Goal: Information Seeking & Learning: Learn about a topic

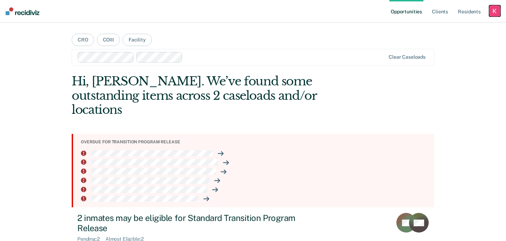
click at [497, 12] on div "button" at bounding box center [494, 10] width 11 height 11
click at [450, 26] on link "Profile" at bounding box center [466, 29] width 57 height 6
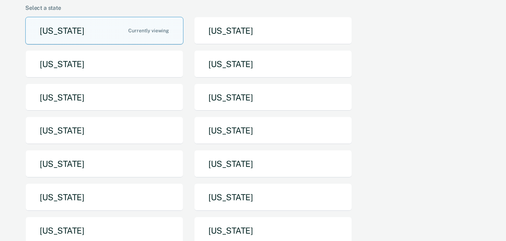
scroll to position [60, 0]
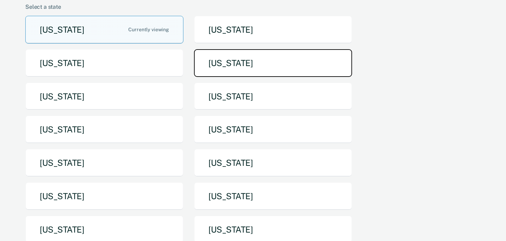
click at [220, 63] on button "[US_STATE]" at bounding box center [273, 63] width 158 height 28
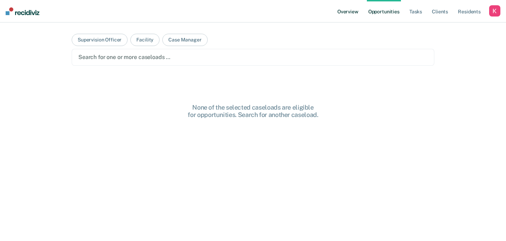
click at [348, 8] on link "Overview" at bounding box center [348, 11] width 24 height 22
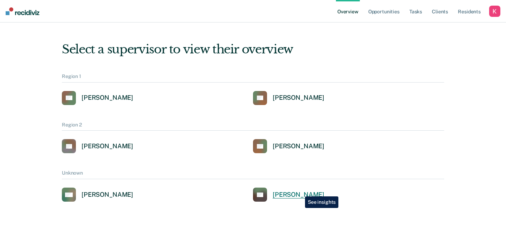
click at [300, 191] on div "[PERSON_NAME]" at bounding box center [299, 195] width 52 height 8
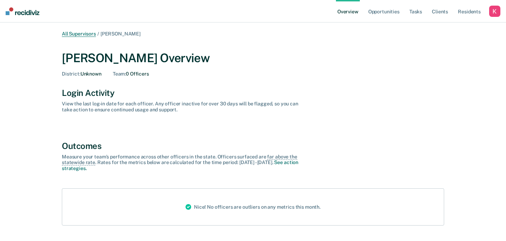
click at [83, 34] on link "All Supervisors" at bounding box center [79, 34] width 34 height 6
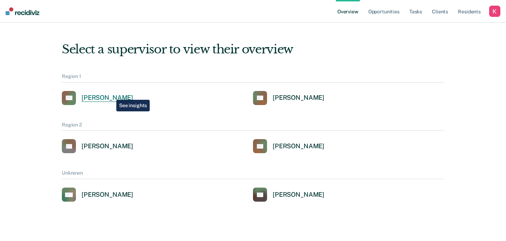
click at [111, 94] on div "[PERSON_NAME]" at bounding box center [108, 98] width 52 height 8
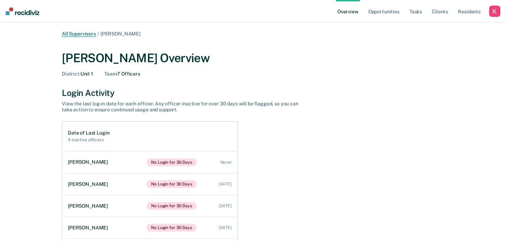
click at [84, 31] on link "All Supervisors" at bounding box center [79, 34] width 34 height 6
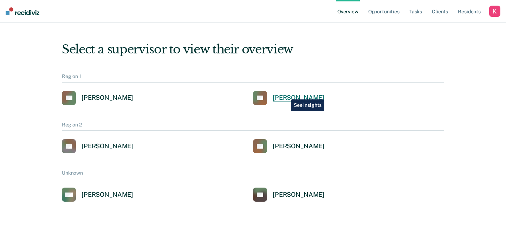
click at [286, 94] on div "[PERSON_NAME]" at bounding box center [299, 98] width 52 height 8
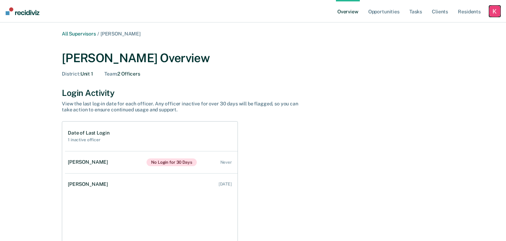
click at [489, 11] on div "button" at bounding box center [494, 11] width 11 height 11
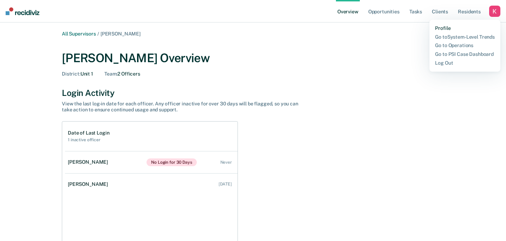
click at [440, 30] on link "Profile" at bounding box center [465, 28] width 60 height 6
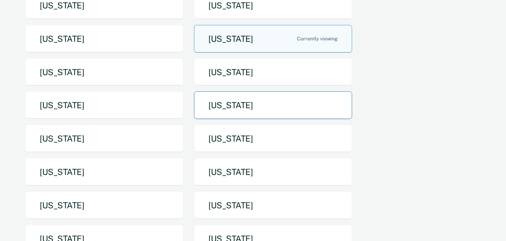
scroll to position [88, 0]
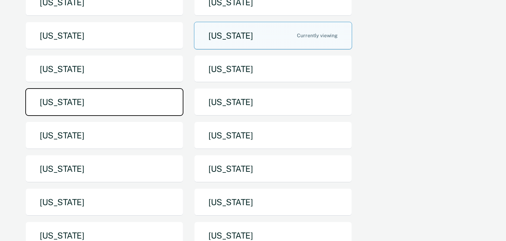
click at [141, 93] on button "[US_STATE]" at bounding box center [104, 102] width 158 height 28
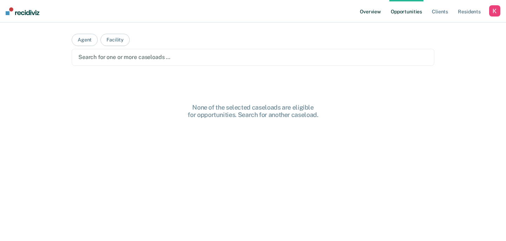
click at [373, 5] on link "Overview" at bounding box center [370, 11] width 24 height 22
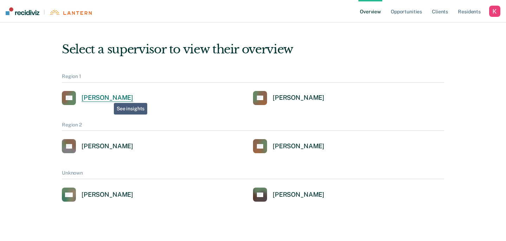
click at [109, 97] on div "[PERSON_NAME]" at bounding box center [108, 98] width 52 height 8
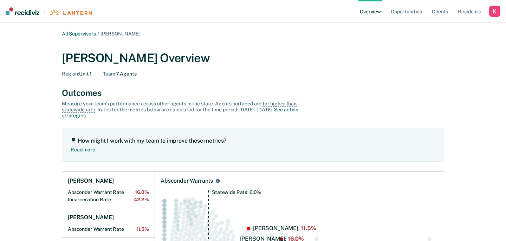
click at [484, 12] on ul "Overview Opportunities Client s Resident s" at bounding box center [423, 11] width 131 height 22
click at [490, 12] on div "button" at bounding box center [494, 11] width 11 height 11
click at [447, 28] on link "Profile" at bounding box center [466, 28] width 57 height 6
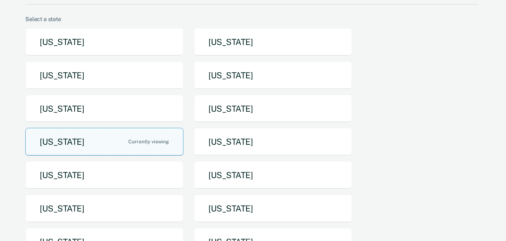
scroll to position [48, 0]
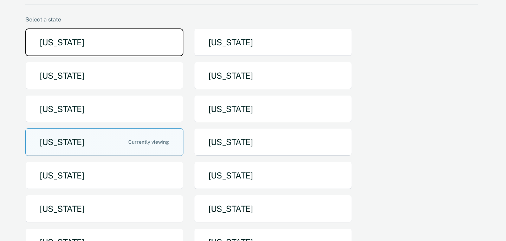
click at [130, 41] on button "[US_STATE]" at bounding box center [104, 42] width 158 height 28
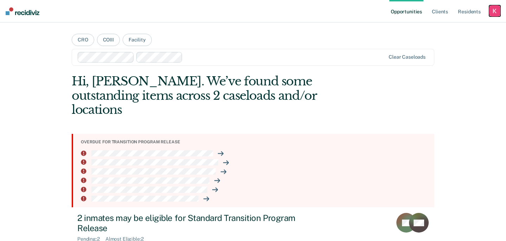
click at [489, 11] on div "button" at bounding box center [494, 10] width 11 height 11
click at [449, 27] on link "Profile" at bounding box center [466, 29] width 57 height 6
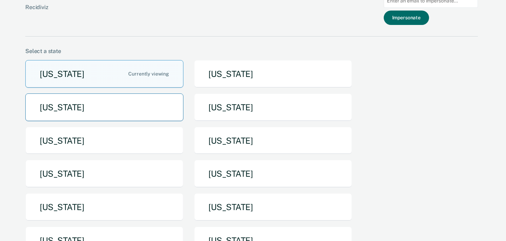
scroll to position [20, 0]
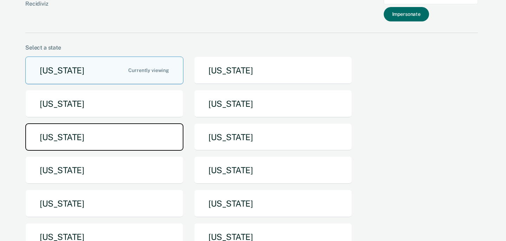
click at [140, 135] on button "[US_STATE]" at bounding box center [104, 137] width 158 height 28
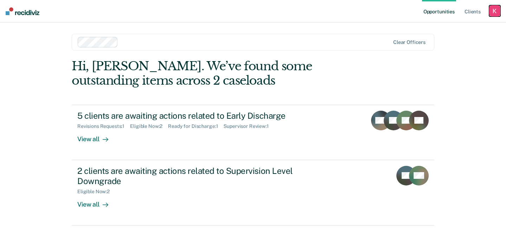
click at [495, 11] on div "button" at bounding box center [494, 10] width 11 height 11
click at [447, 31] on link "Profile" at bounding box center [466, 29] width 57 height 6
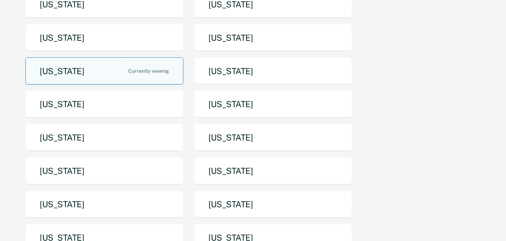
scroll to position [129, 0]
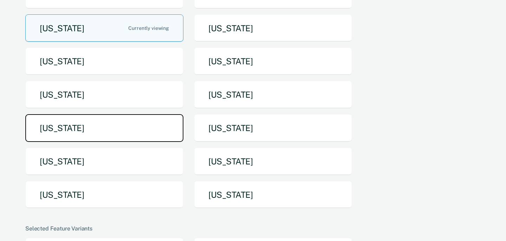
click at [146, 126] on button "[US_STATE]" at bounding box center [104, 128] width 158 height 28
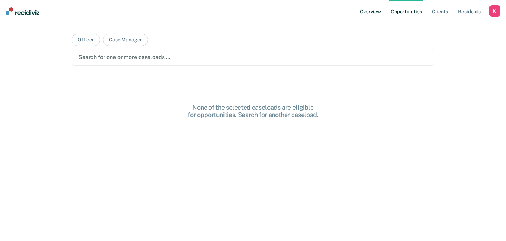
click at [370, 15] on link "Overview" at bounding box center [370, 11] width 24 height 22
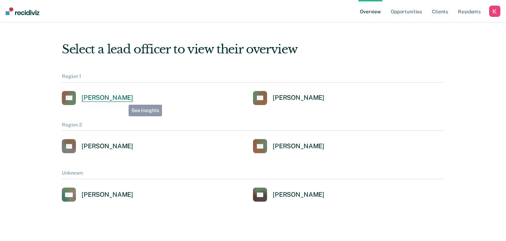
click at [121, 99] on div "[PERSON_NAME]" at bounding box center [108, 98] width 52 height 8
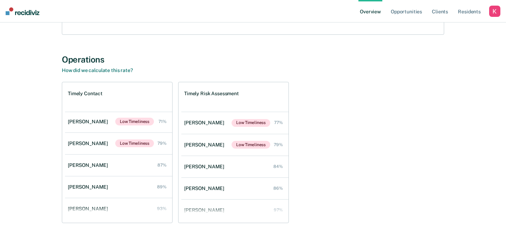
scroll to position [117, 0]
click at [498, 16] on div "button" at bounding box center [494, 11] width 11 height 11
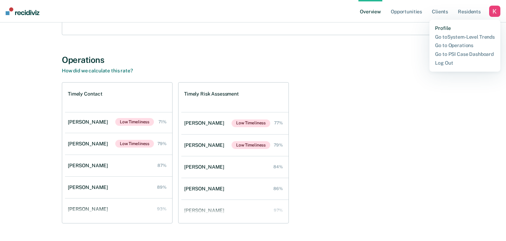
click at [439, 28] on link "Profile" at bounding box center [465, 28] width 60 height 6
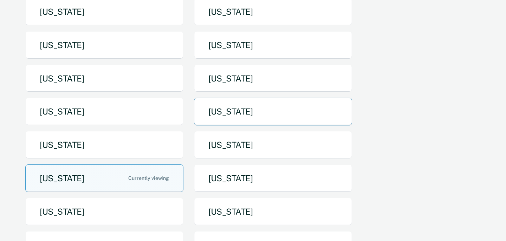
scroll to position [78, 0]
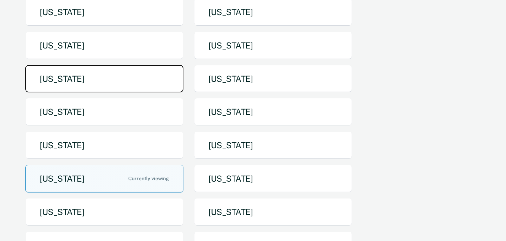
click at [143, 75] on button "[US_STATE]" at bounding box center [104, 79] width 158 height 28
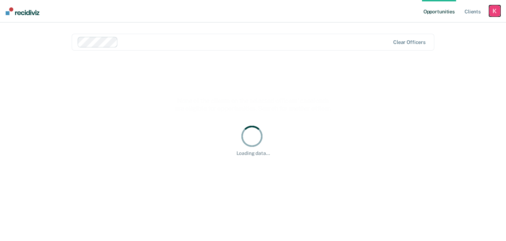
click at [493, 14] on div "button" at bounding box center [494, 10] width 11 height 11
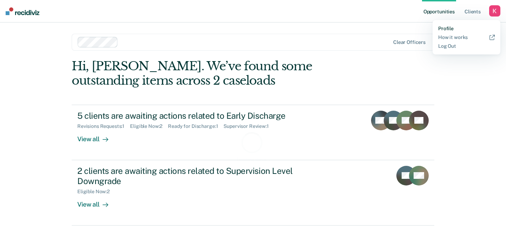
click at [440, 29] on link "Profile" at bounding box center [466, 29] width 57 height 6
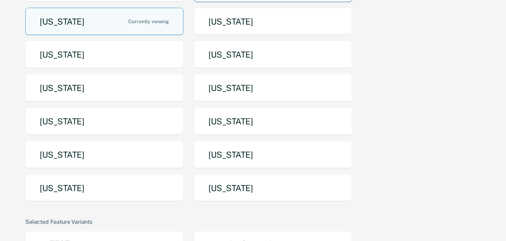
scroll to position [138, 0]
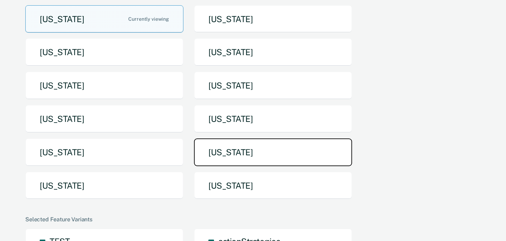
click at [225, 153] on button "[US_STATE]" at bounding box center [273, 152] width 158 height 28
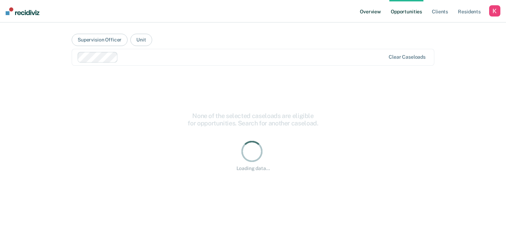
click at [382, 9] on link "Overview" at bounding box center [370, 11] width 24 height 22
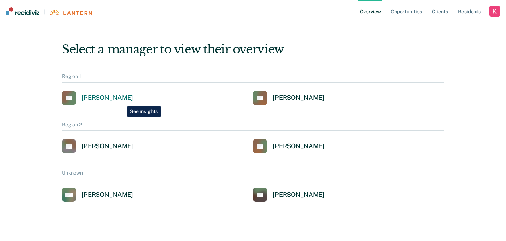
click at [122, 100] on div "[PERSON_NAME]" at bounding box center [108, 98] width 52 height 8
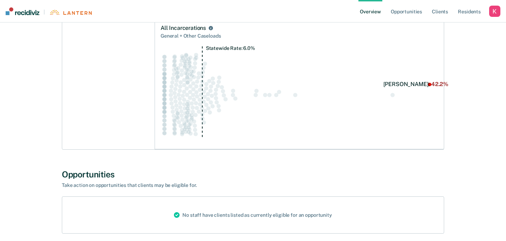
scroll to position [558, 0]
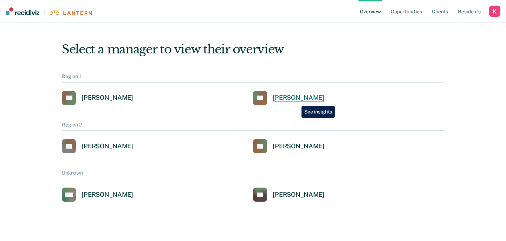
click at [296, 101] on div "[PERSON_NAME]" at bounding box center [299, 98] width 52 height 8
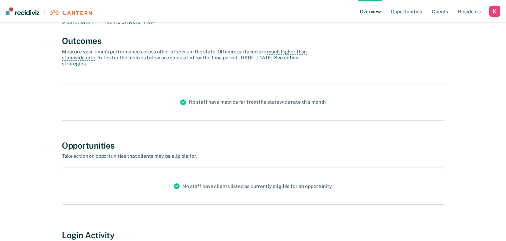
scroll to position [24, 0]
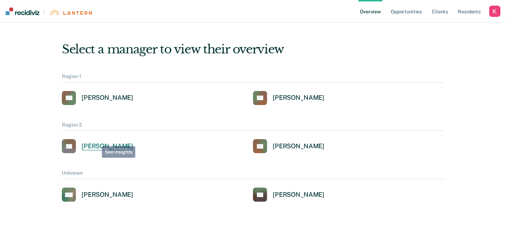
click at [96, 141] on link "DL [PERSON_NAME]" at bounding box center [97, 146] width 71 height 14
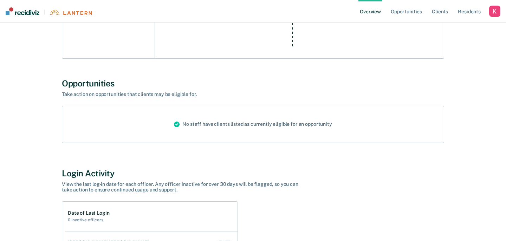
scroll to position [339, 0]
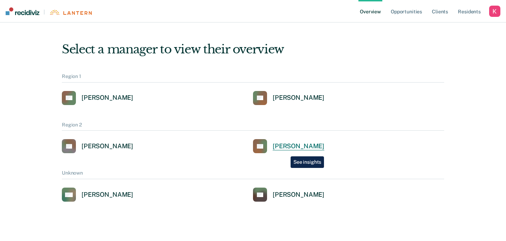
click at [286, 151] on link "CT [PERSON_NAME]" at bounding box center [288, 146] width 71 height 14
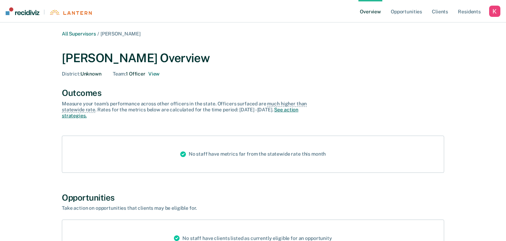
scroll to position [84, 0]
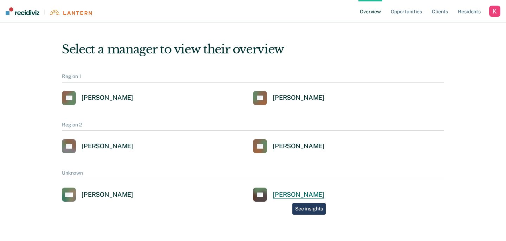
click at [288, 197] on div "[PERSON_NAME]" at bounding box center [299, 195] width 52 height 8
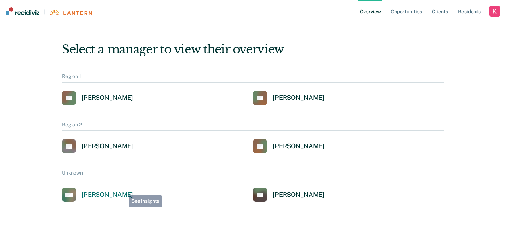
click at [121, 193] on div "[PERSON_NAME]" at bounding box center [108, 195] width 52 height 8
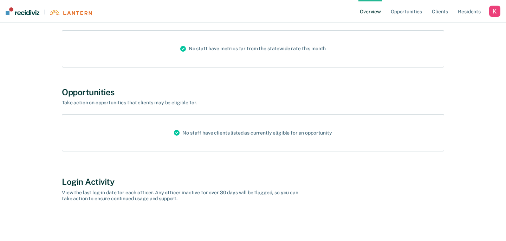
scroll to position [111, 0]
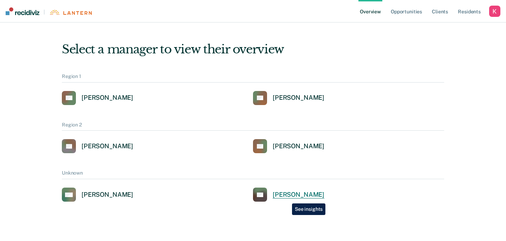
click at [287, 198] on div "[PERSON_NAME]" at bounding box center [299, 195] width 52 height 8
click at [392, 11] on link "Opportunities" at bounding box center [406, 11] width 34 height 22
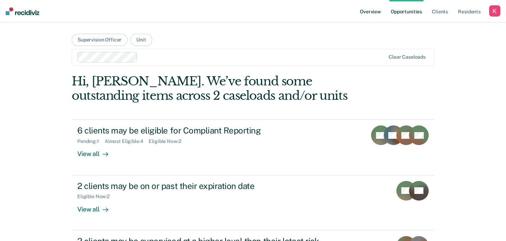
click at [373, 15] on link "Overview" at bounding box center [370, 11] width 24 height 22
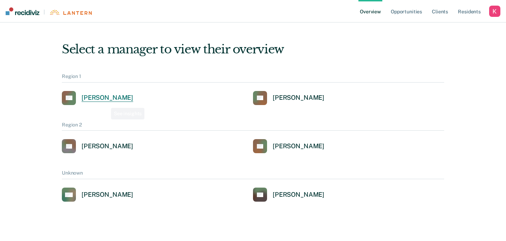
click at [108, 99] on div "[PERSON_NAME]" at bounding box center [108, 98] width 52 height 8
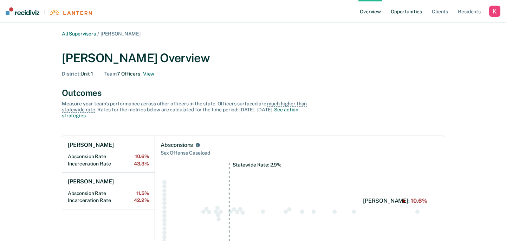
click at [416, 12] on link "Opportunities" at bounding box center [406, 11] width 34 height 22
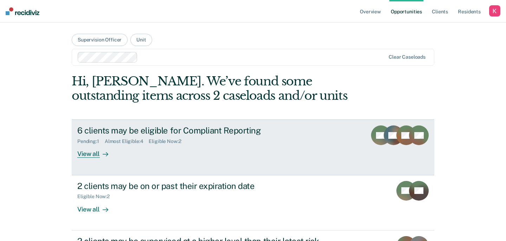
click at [236, 142] on div "Pending : 1 Almost Eligible : 4 Eligible Now : 2" at bounding box center [200, 140] width 247 height 9
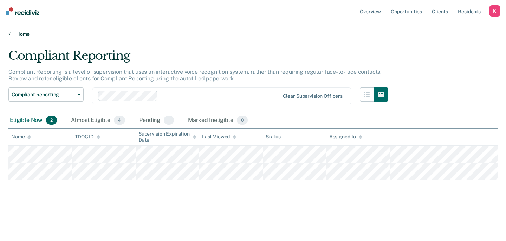
click at [19, 35] on link "Home" at bounding box center [252, 34] width 489 height 6
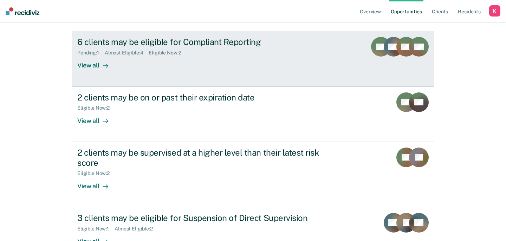
scroll to position [91, 0]
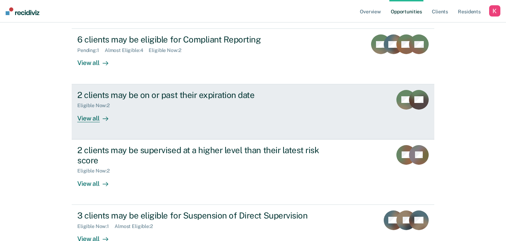
click at [162, 109] on div "2 clients may be on or past their expiration date Eligible Now : 2 View all" at bounding box center [209, 106] width 264 height 32
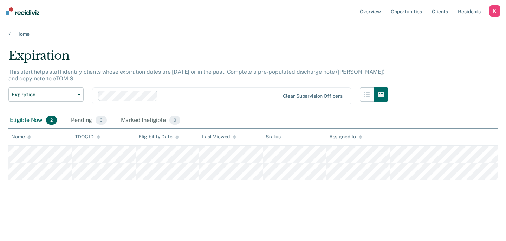
click at [19, 38] on main "Expiration This alert helps staff identify clients whose expiration dates are […" at bounding box center [253, 138] width 506 height 202
click at [20, 35] on link "Home" at bounding box center [252, 34] width 489 height 6
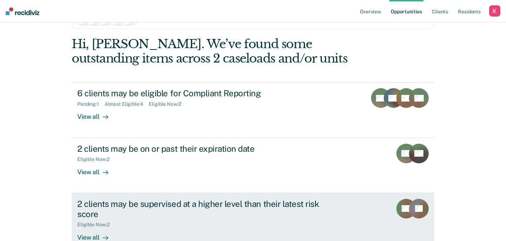
scroll to position [36, 0]
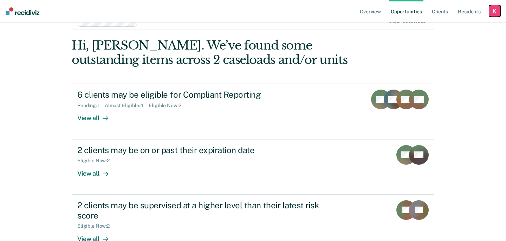
click at [495, 8] on div "button" at bounding box center [494, 10] width 11 height 11
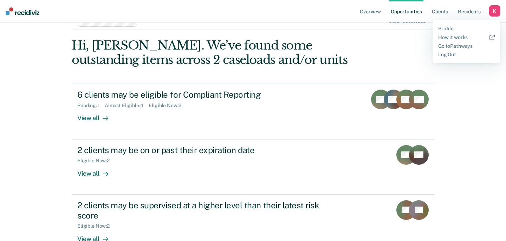
click at [445, 25] on div "Profile How it works Go to Pathways Log Out" at bounding box center [466, 41] width 68 height 43
click at [445, 31] on link "Profile" at bounding box center [466, 29] width 57 height 6
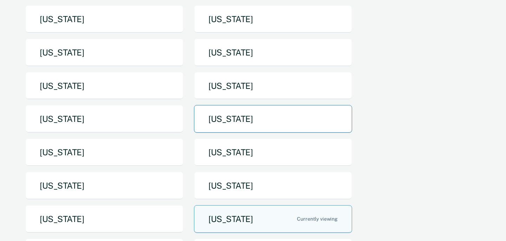
scroll to position [74, 0]
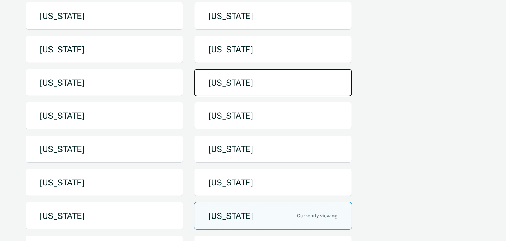
click at [229, 93] on button "[US_STATE]" at bounding box center [273, 83] width 158 height 28
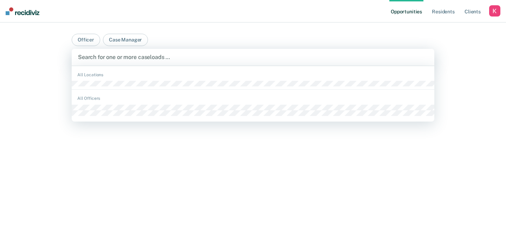
click at [273, 51] on div "Search for one or more caseloads …" at bounding box center [253, 57] width 363 height 17
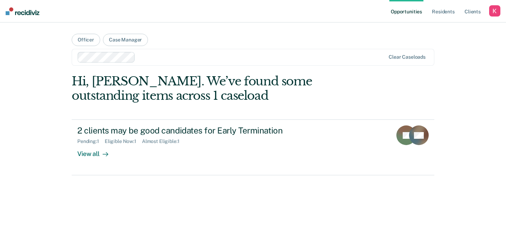
click at [491, 19] on div "Opportunities Resident s Client s Profile How it works Log Out" at bounding box center [444, 11] width 111 height 22
click at [495, 9] on div "button" at bounding box center [494, 10] width 11 height 11
click at [456, 25] on div "Profile How it works Log Out" at bounding box center [466, 37] width 68 height 34
click at [451, 26] on link "Profile" at bounding box center [466, 29] width 57 height 6
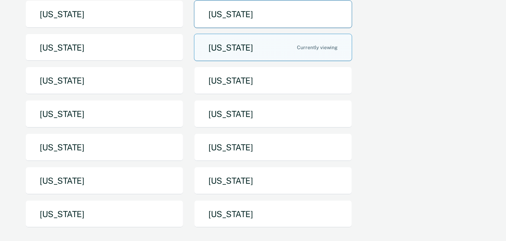
scroll to position [112, 0]
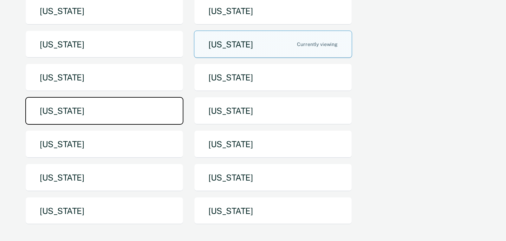
click at [129, 111] on button "[US_STATE]" at bounding box center [104, 111] width 158 height 28
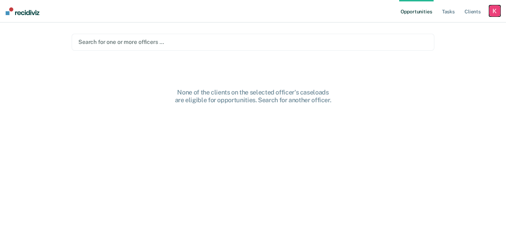
click at [495, 14] on div "button" at bounding box center [494, 10] width 11 height 11
click at [444, 28] on link "Profile" at bounding box center [466, 29] width 57 height 6
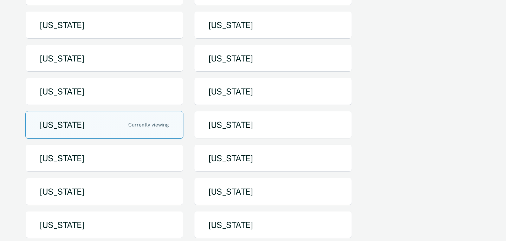
scroll to position [99, 0]
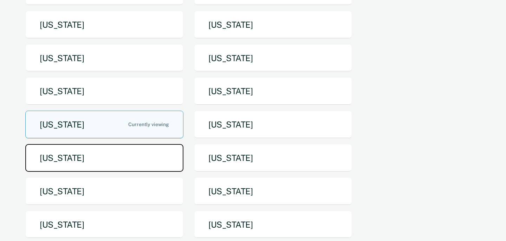
click at [113, 165] on button "[US_STATE]" at bounding box center [104, 158] width 158 height 28
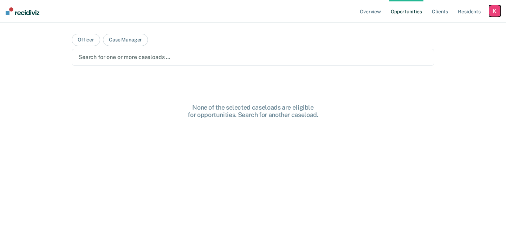
click at [497, 12] on div "button" at bounding box center [494, 10] width 11 height 11
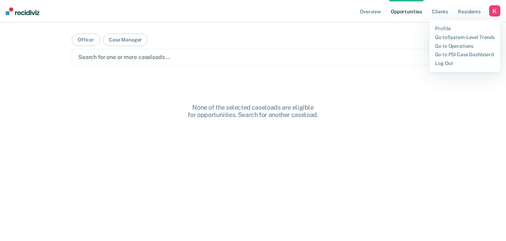
click at [451, 22] on div "Profile Go to System-Level Trends Go to Operations Go to PSI Case Dashboard Log…" at bounding box center [464, 46] width 71 height 52
click at [446, 25] on div "Profile Go to System-Level Trends Go to Operations Go to PSI Case Dashboard Log…" at bounding box center [464, 46] width 71 height 52
click at [443, 28] on link "Profile" at bounding box center [465, 29] width 60 height 6
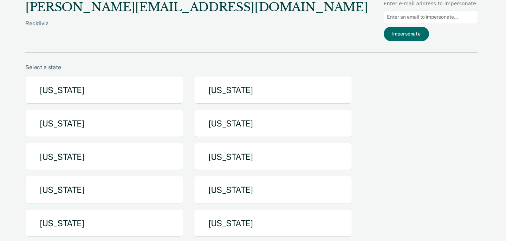
drag, startPoint x: 440, startPoint y: 33, endPoint x: 445, endPoint y: 30, distance: 6.0
click at [440, 33] on div "Impersonate" at bounding box center [431, 34] width 94 height 14
click at [440, 31] on div "Impersonate" at bounding box center [431, 34] width 94 height 14
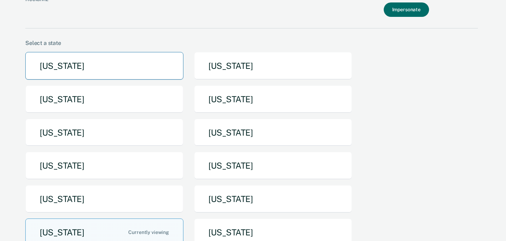
scroll to position [25, 0]
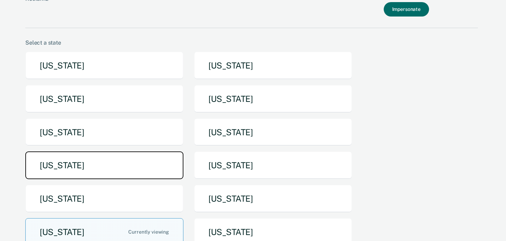
click at [124, 156] on button "[US_STATE]" at bounding box center [104, 165] width 158 height 28
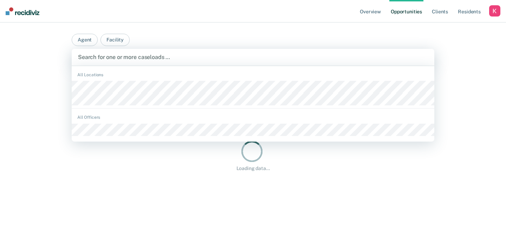
drag, startPoint x: 389, startPoint y: 51, endPoint x: 209, endPoint y: 77, distance: 181.7
click at [389, 51] on div "Search for one or more caseloads …" at bounding box center [253, 57] width 363 height 17
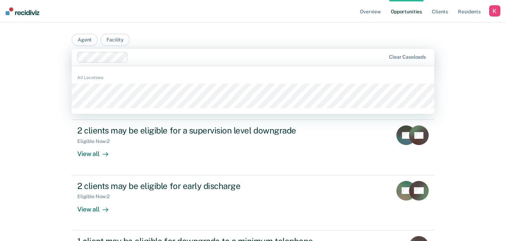
drag, startPoint x: 31, startPoint y: 138, endPoint x: 63, endPoint y: 144, distance: 32.1
click at [31, 138] on div "Overview Opportunities Client s Resident s Profile How it works Log Out Agent F…" at bounding box center [253, 222] width 506 height 444
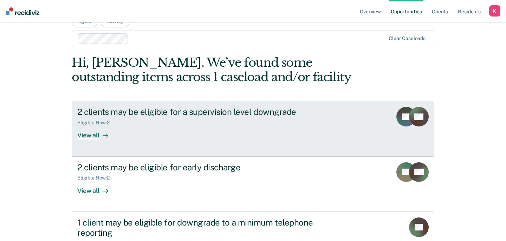
scroll to position [25, 0]
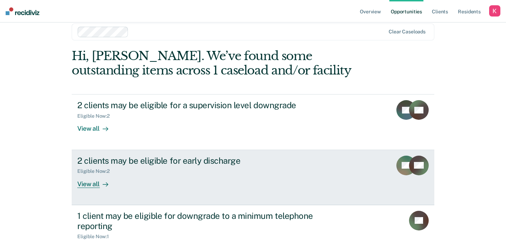
click at [157, 176] on div "2 clients may be eligible for early discharge Eligible Now : 2 View all" at bounding box center [209, 172] width 264 height 32
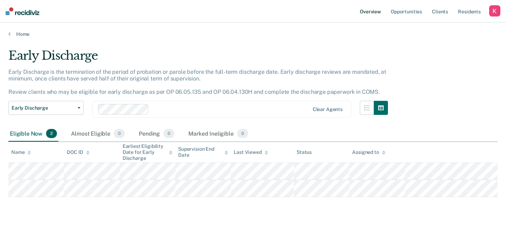
click at [376, 8] on link "Overview" at bounding box center [370, 11] width 24 height 22
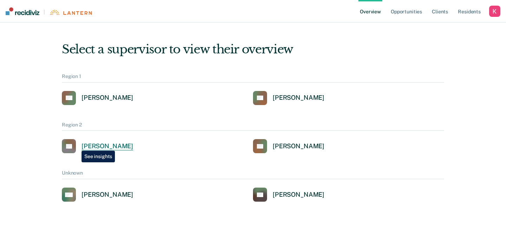
click at [76, 145] on link "DL [PERSON_NAME]" at bounding box center [97, 146] width 71 height 14
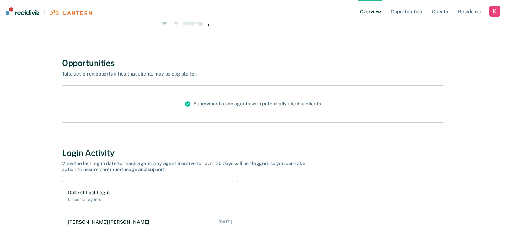
scroll to position [218, 0]
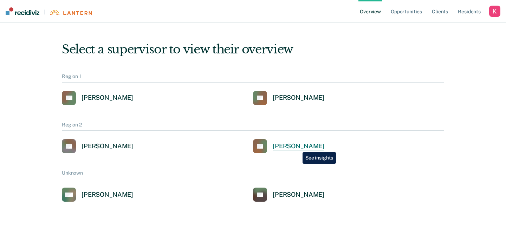
click at [298, 147] on div "[PERSON_NAME]" at bounding box center [299, 146] width 52 height 8
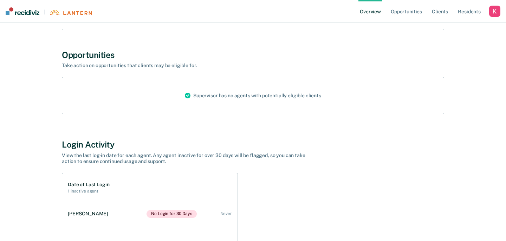
scroll to position [151, 0]
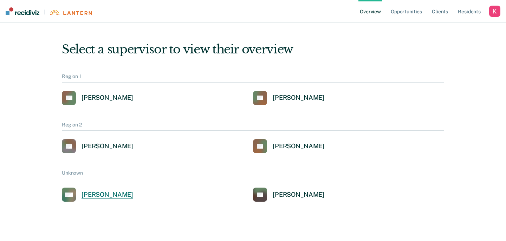
click at [93, 197] on div "[PERSON_NAME]" at bounding box center [108, 195] width 52 height 8
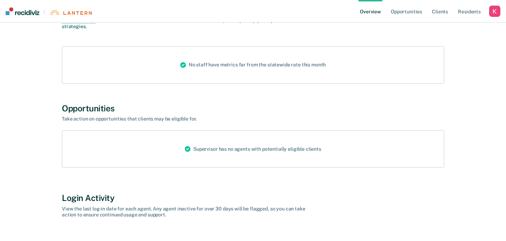
scroll to position [90, 0]
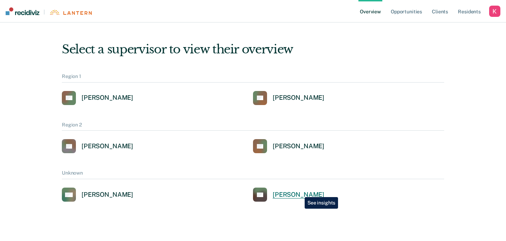
click at [299, 192] on div "[PERSON_NAME]" at bounding box center [299, 195] width 52 height 8
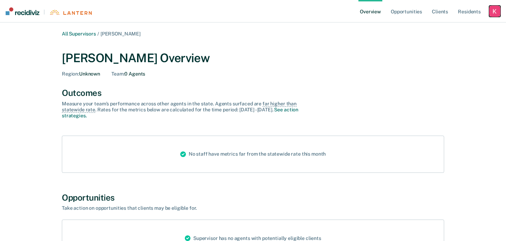
click at [493, 14] on div "button" at bounding box center [494, 11] width 11 height 11
click at [443, 28] on link "Profile" at bounding box center [466, 28] width 57 height 6
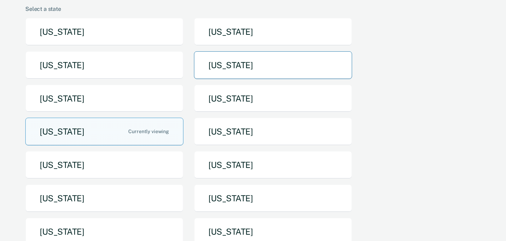
scroll to position [65, 0]
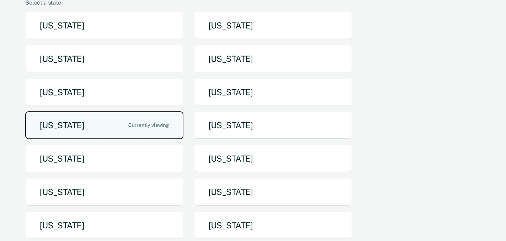
click at [114, 129] on button "[US_STATE]" at bounding box center [104, 125] width 158 height 28
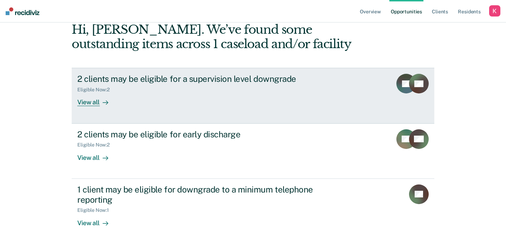
scroll to position [61, 0]
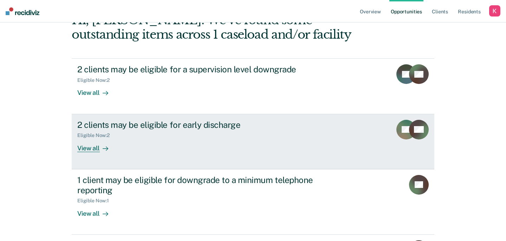
click at [235, 142] on div "2 clients may be eligible for early discharge Eligible Now : 2 View all" at bounding box center [209, 136] width 264 height 32
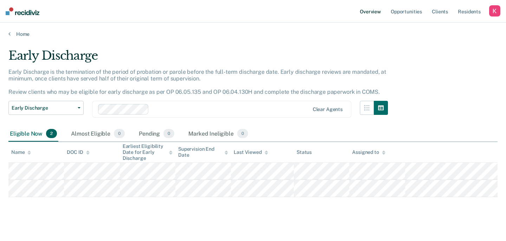
click at [381, 9] on link "Overview" at bounding box center [370, 11] width 24 height 22
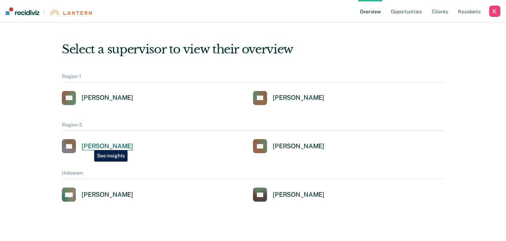
click at [89, 145] on div "[PERSON_NAME]" at bounding box center [108, 146] width 52 height 8
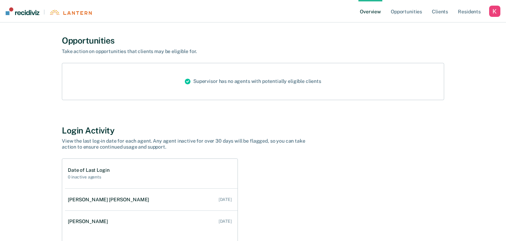
scroll to position [244, 0]
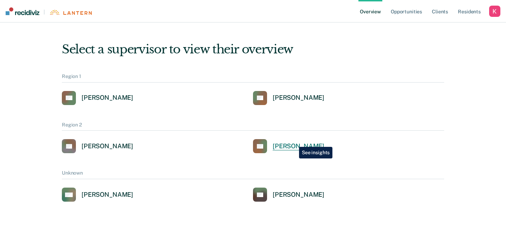
click at [294, 142] on link "CT [PERSON_NAME]" at bounding box center [288, 146] width 71 height 14
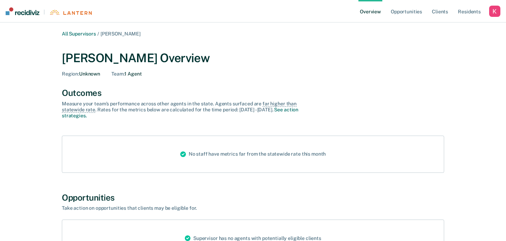
scroll to position [86, 0]
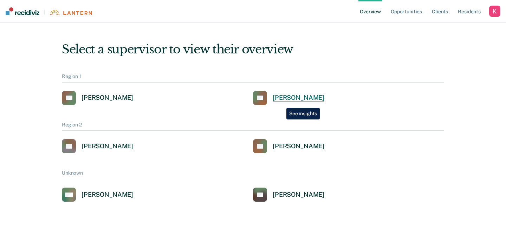
click at [281, 103] on link "RS [PERSON_NAME]" at bounding box center [288, 98] width 71 height 14
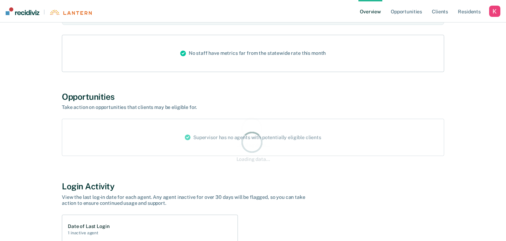
scroll to position [141, 0]
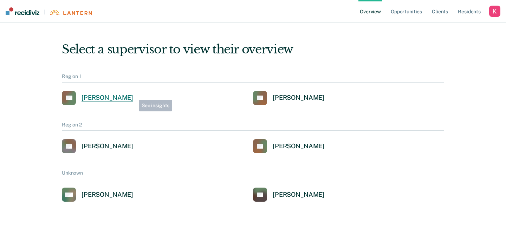
click at [133, 95] on div "[PERSON_NAME]" at bounding box center [108, 98] width 52 height 8
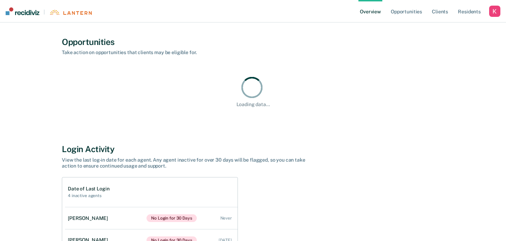
scroll to position [359, 0]
